Goal: Task Accomplishment & Management: Complete application form

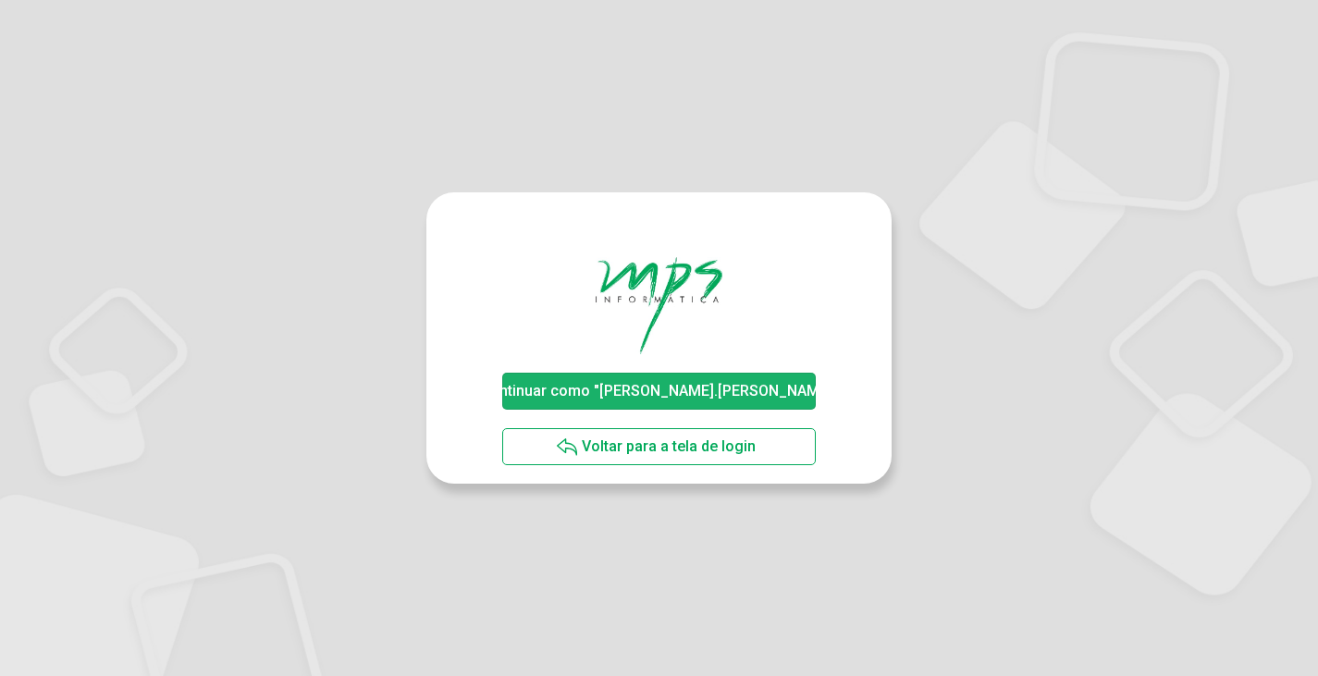
click at [677, 402] on span "Continuar como "[PERSON_NAME].[PERSON_NAME]"" at bounding box center [658, 391] width 367 height 32
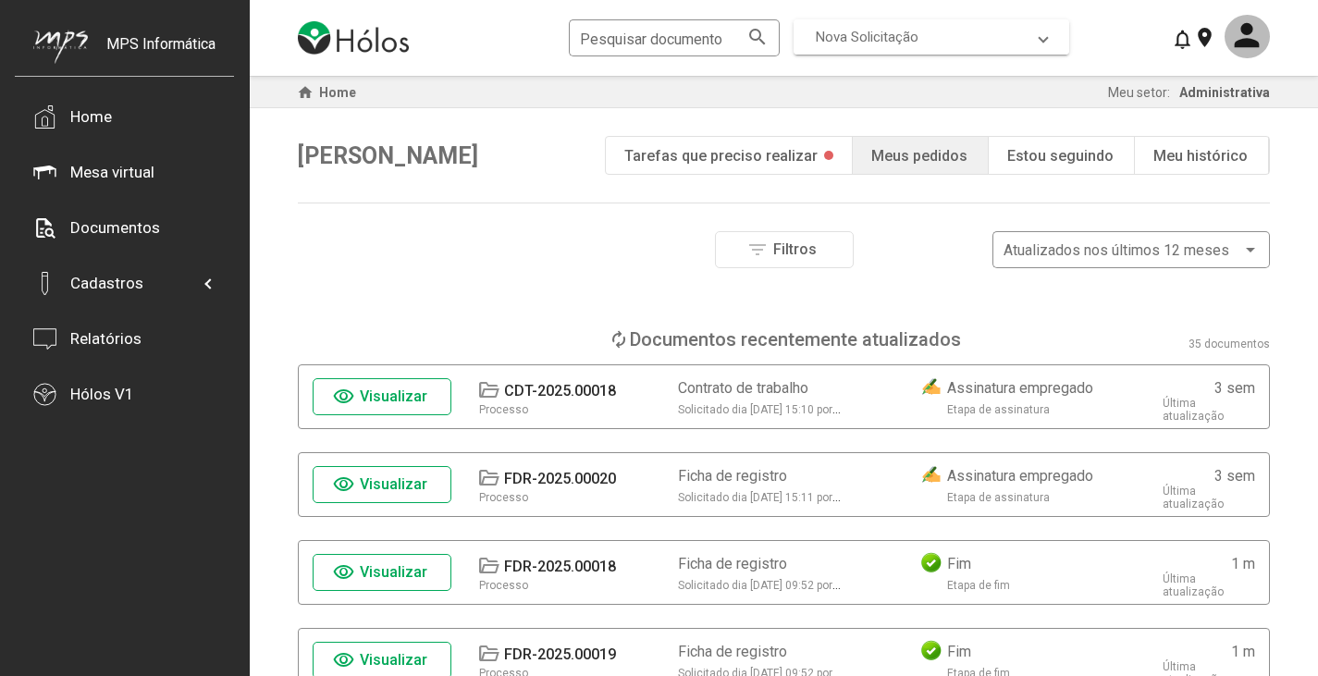
click at [917, 38] on span "Nova Solicitação" at bounding box center [867, 37] width 103 height 17
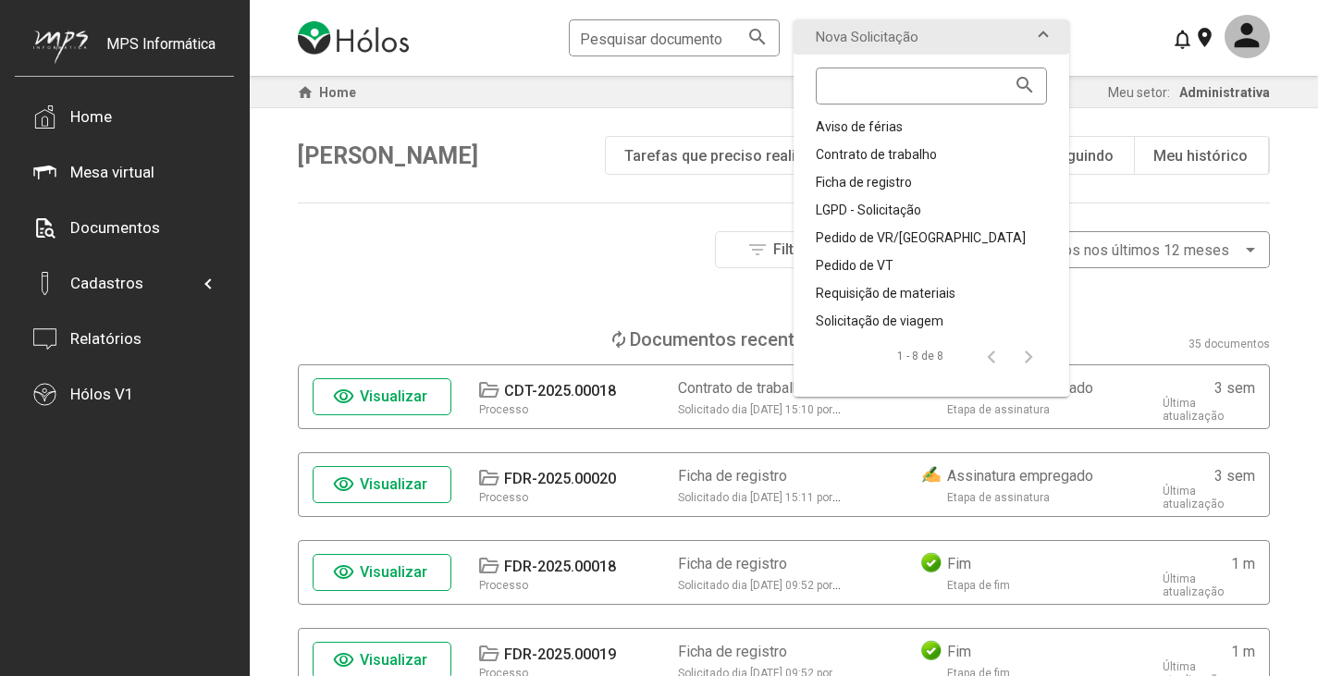
click at [480, 266] on div "filter_list Filtros Atualizados nos últimos 12 meses" at bounding box center [784, 249] width 972 height 37
click at [520, 288] on div "Filtros Número do documento Tipo de etapa atual Aprovação Assinatura Fim Tipo d…" at bounding box center [784, 279] width 972 height 97
click at [604, 195] on div "Olá, Dionisio play_circle Tarefas que preciso realizar note_add Meus pedidos bo…" at bounding box center [784, 155] width 972 height 94
